Goal: Book appointment/travel/reservation

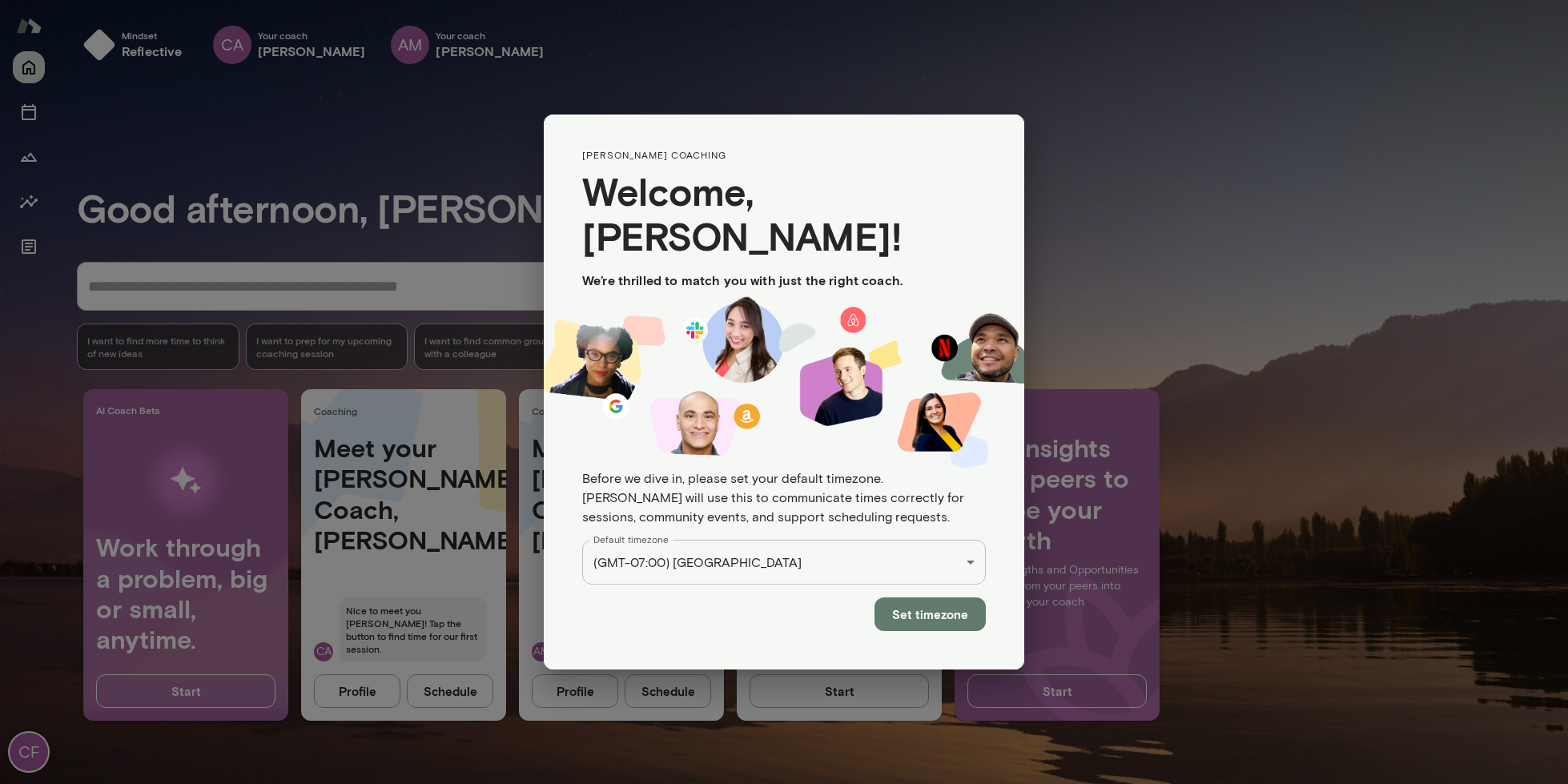
click at [950, 598] on button "Set timezone" at bounding box center [930, 614] width 111 height 34
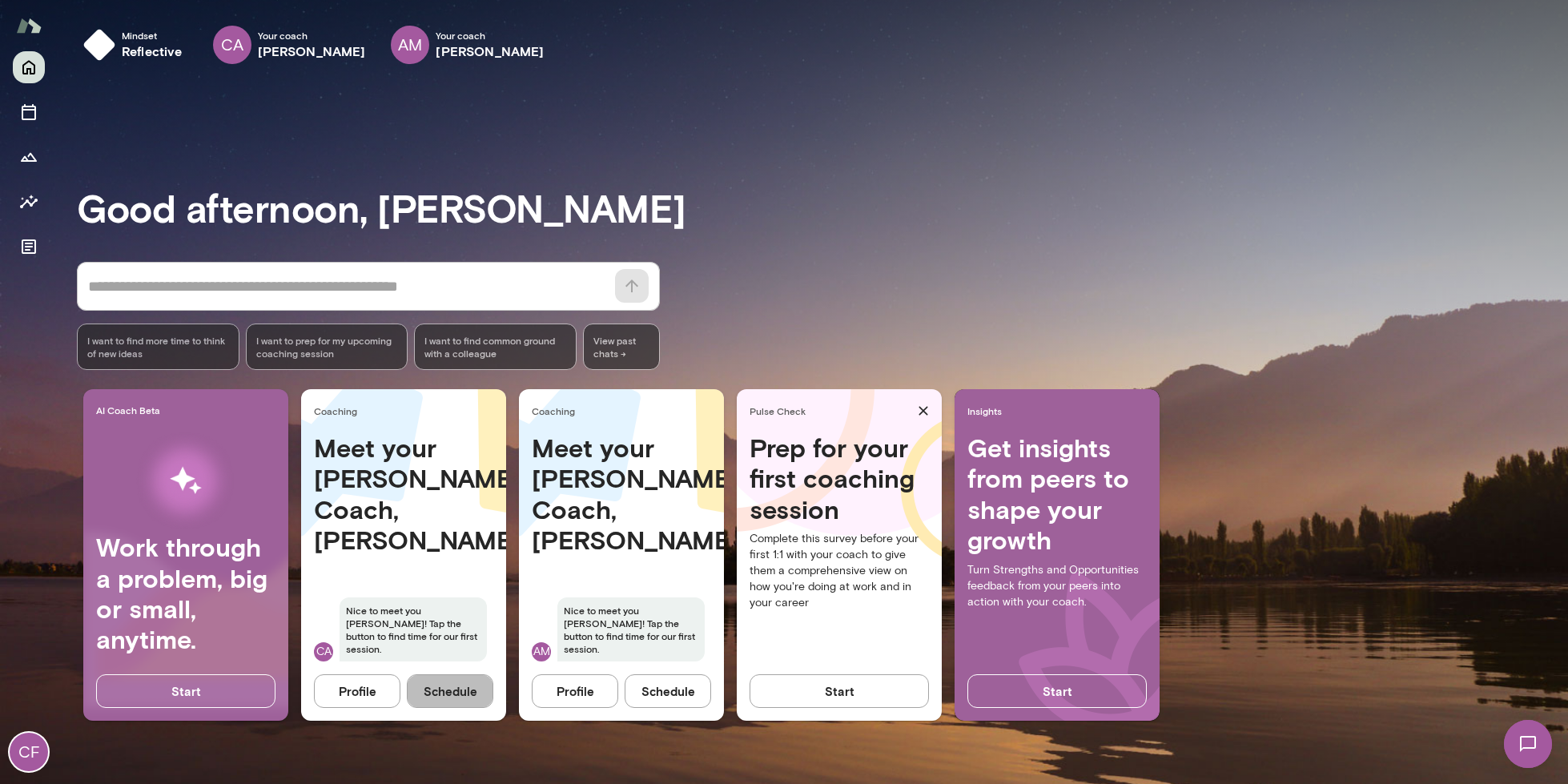
click at [466, 699] on button "Schedule" at bounding box center [450, 691] width 86 height 34
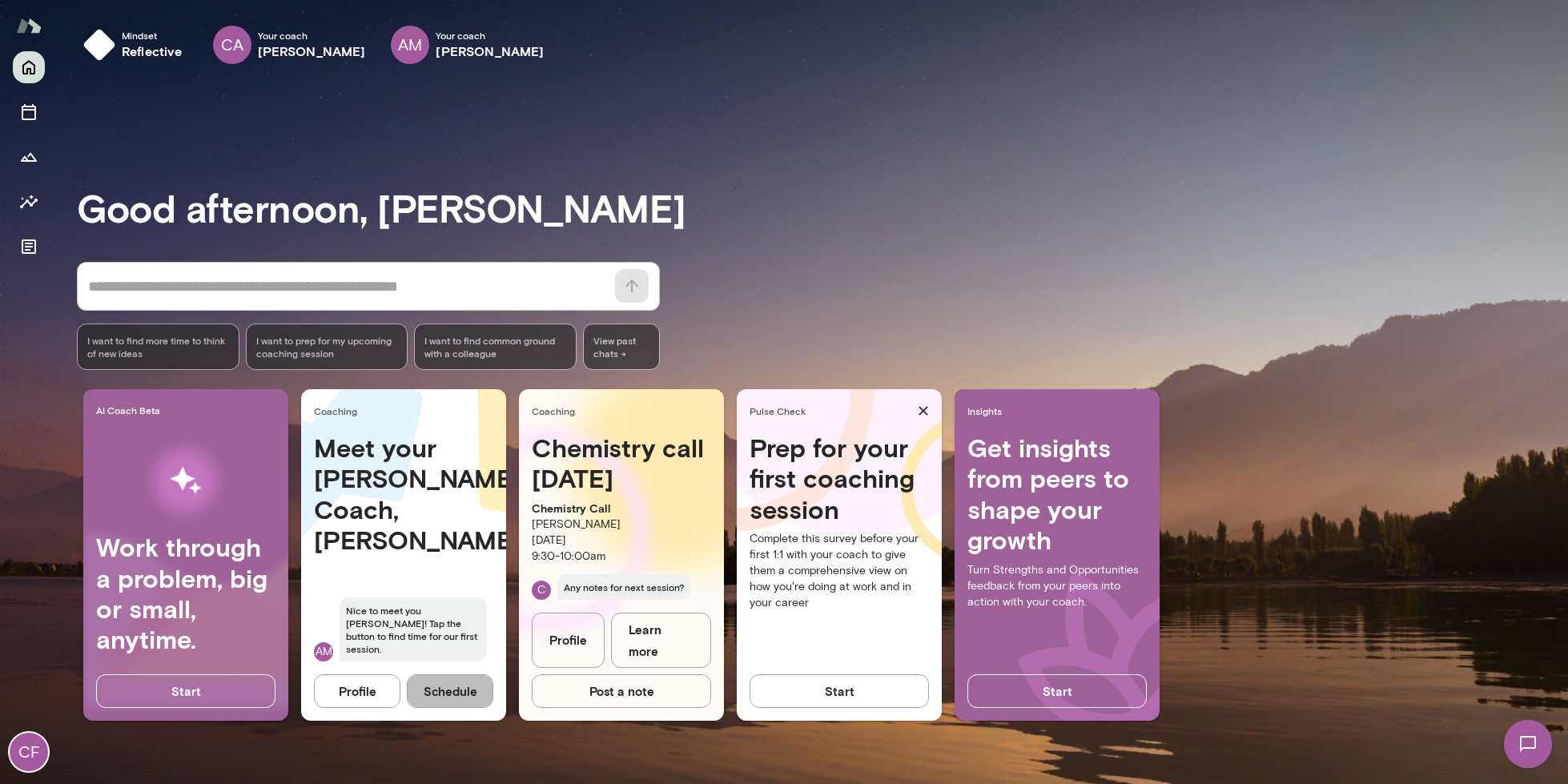
click at [451, 691] on button "Schedule" at bounding box center [450, 691] width 86 height 34
